Goal: Navigation & Orientation: Find specific page/section

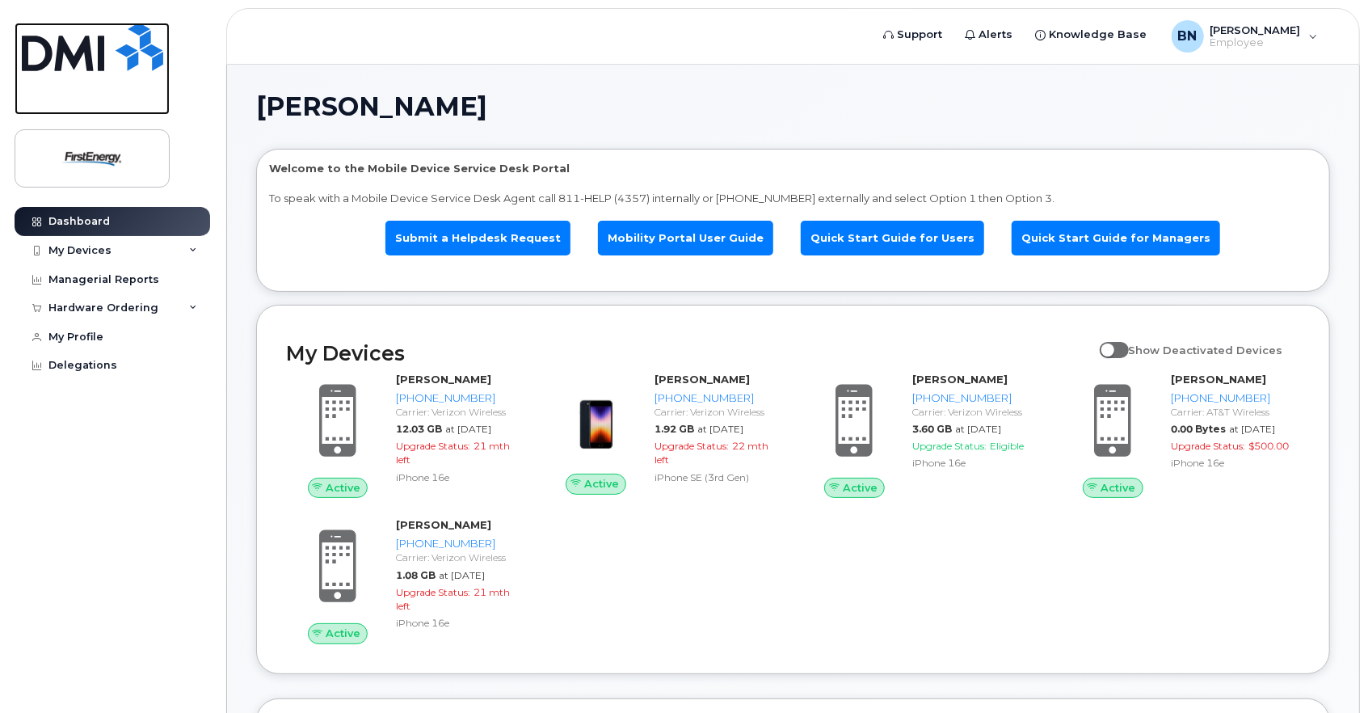
click at [70, 56] on img at bounding box center [92, 47] width 141 height 48
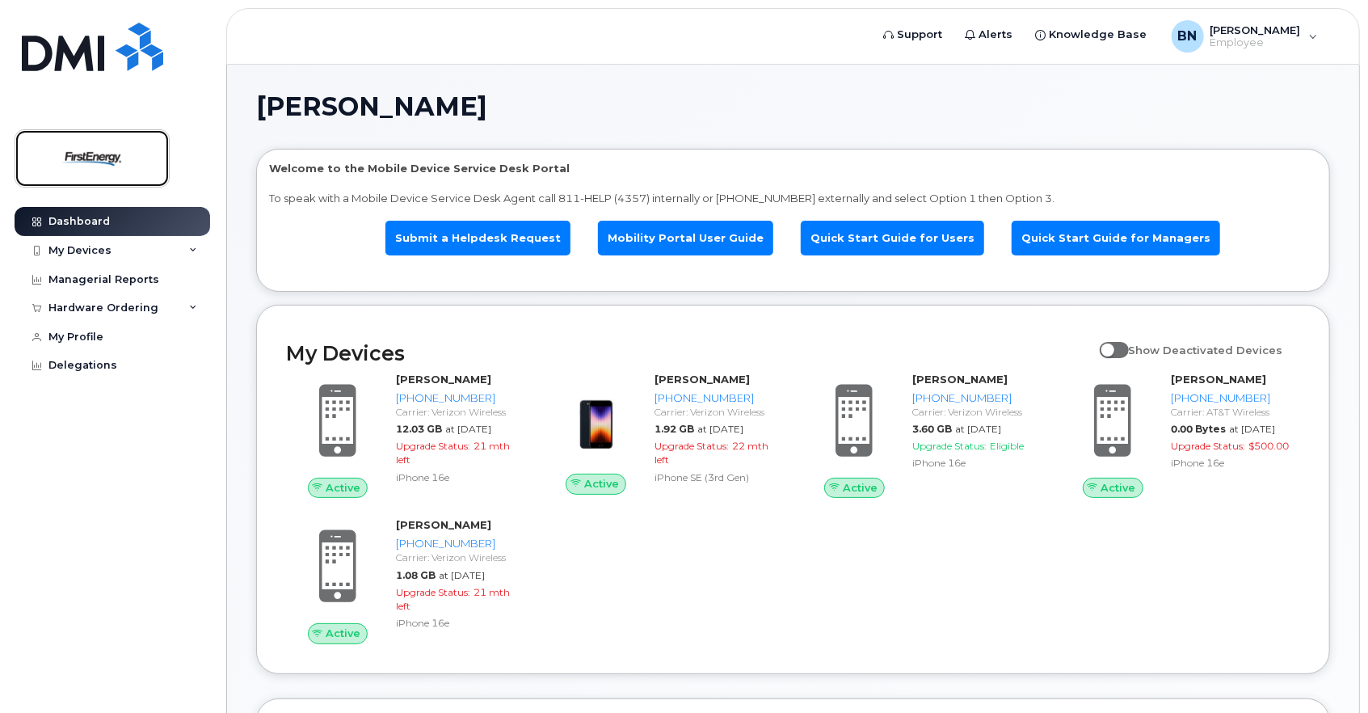
click at [94, 160] on img at bounding box center [92, 158] width 124 height 47
click at [1318, 35] on div "BN Beitel, Nathaniel J Employee" at bounding box center [1245, 36] width 169 height 32
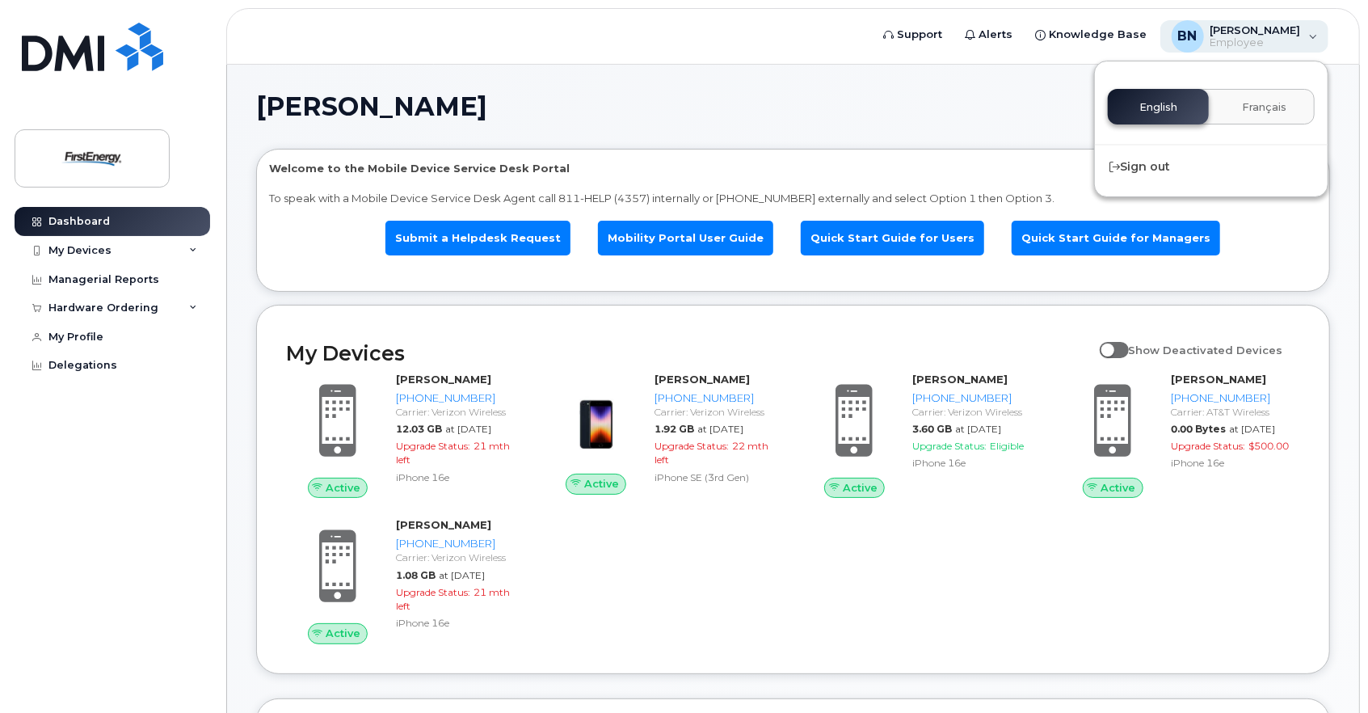
click at [1320, 34] on div "BN Beitel, Nathaniel J Employee" at bounding box center [1245, 36] width 169 height 32
click at [1253, 32] on span "[PERSON_NAME]" at bounding box center [1256, 29] width 91 height 13
